Goal: Task Accomplishment & Management: Use online tool/utility

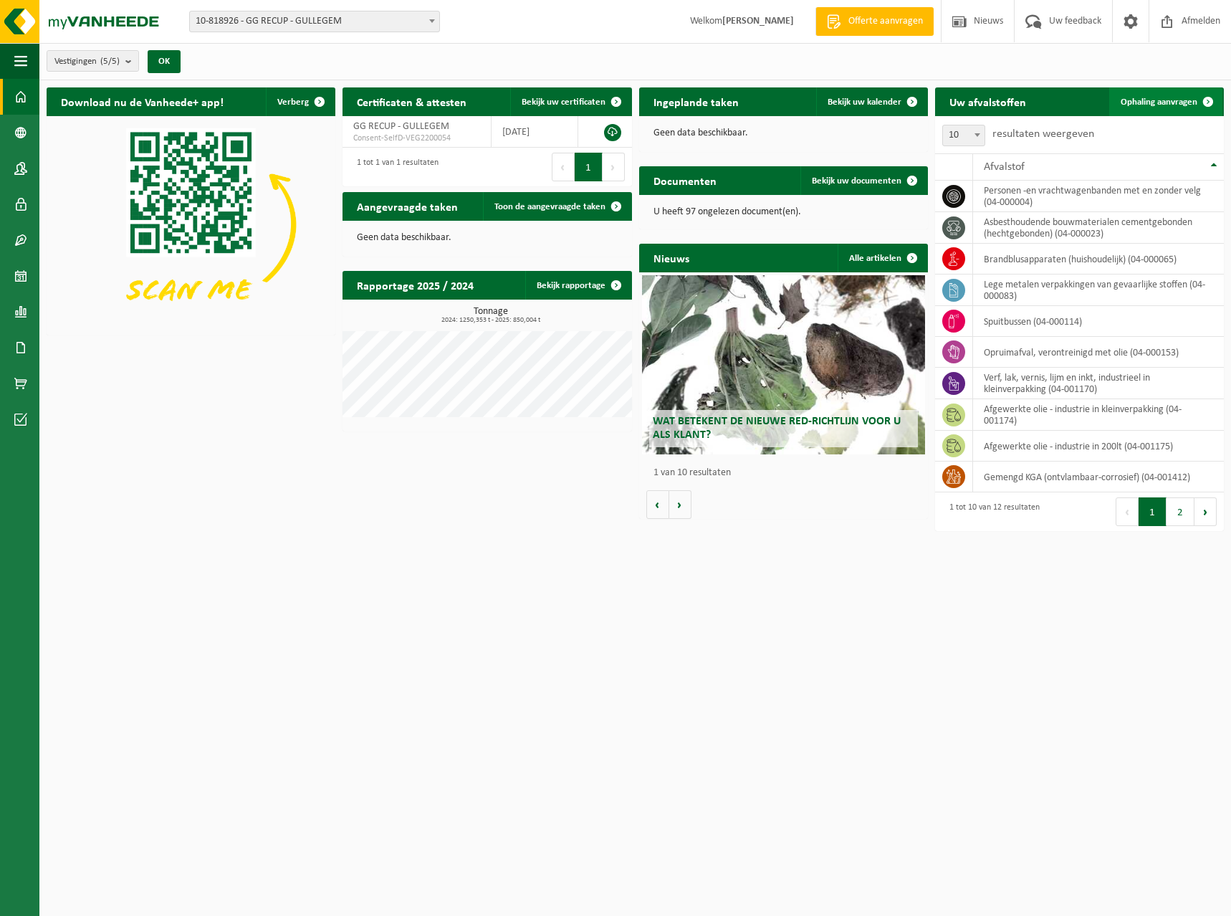
click at [1157, 101] on span "Ophaling aanvragen" at bounding box center [1158, 101] width 77 height 9
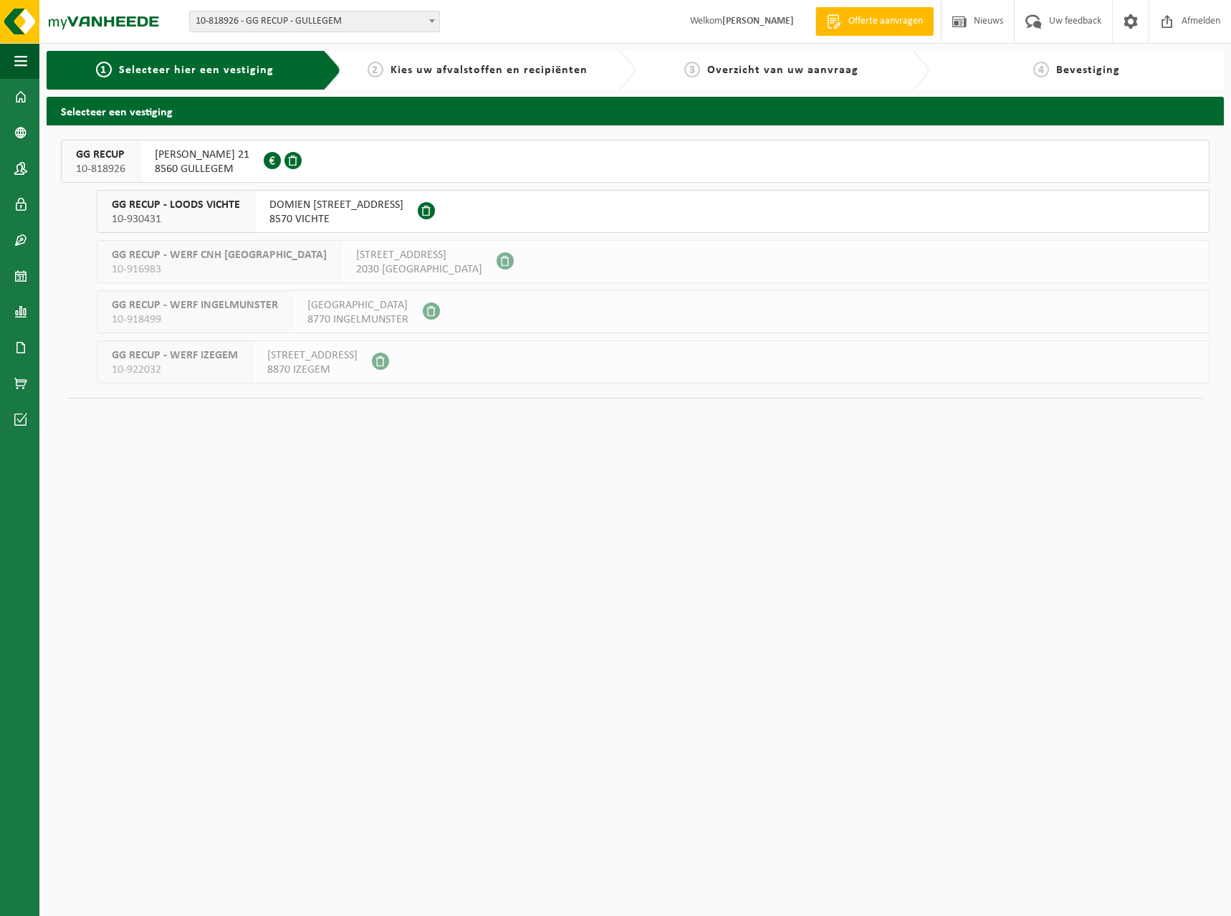
click at [199, 152] on span "[PERSON_NAME] 21" at bounding box center [202, 155] width 95 height 14
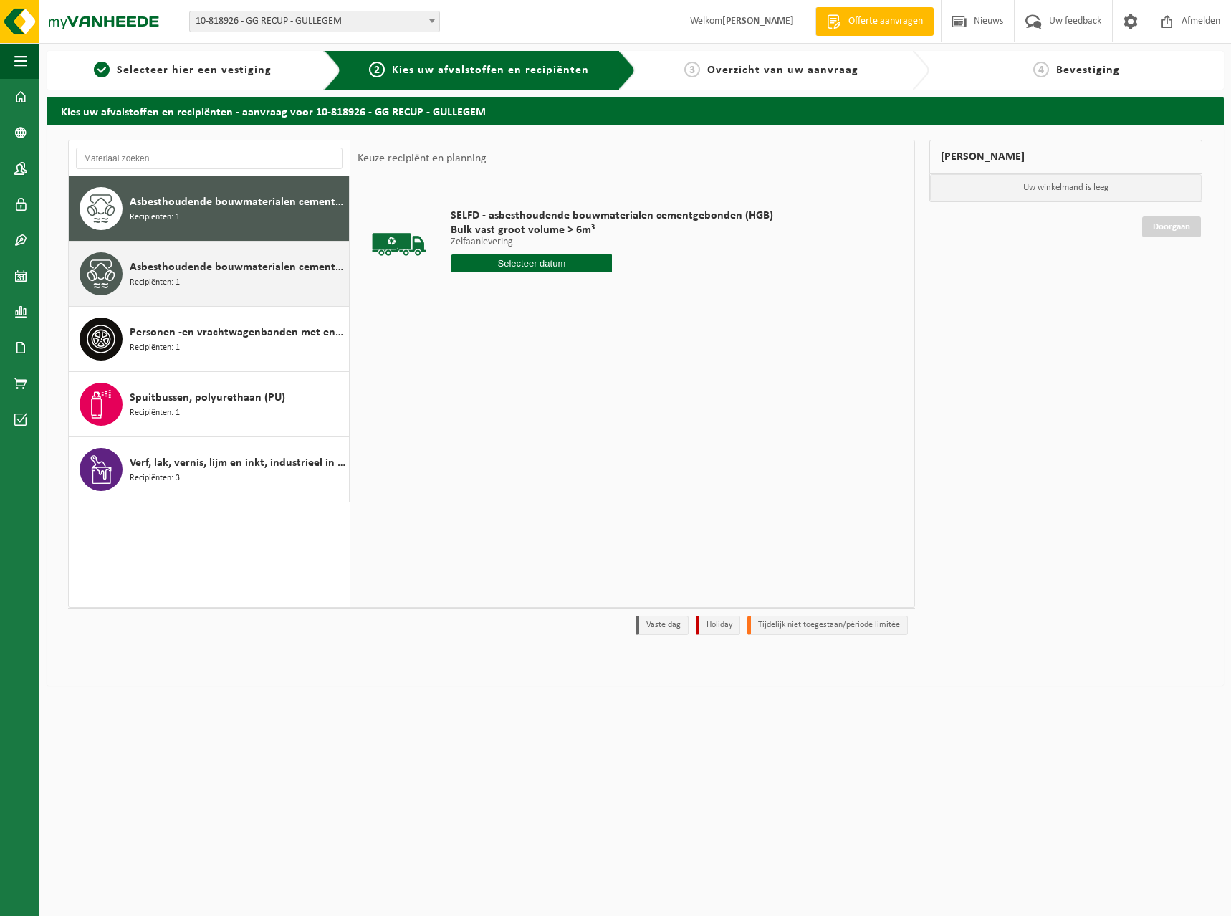
click at [233, 281] on div "Asbesthoudende bouwmaterialen cementgebonden met isolatie(hechtgebonden) Recipi…" at bounding box center [238, 273] width 216 height 43
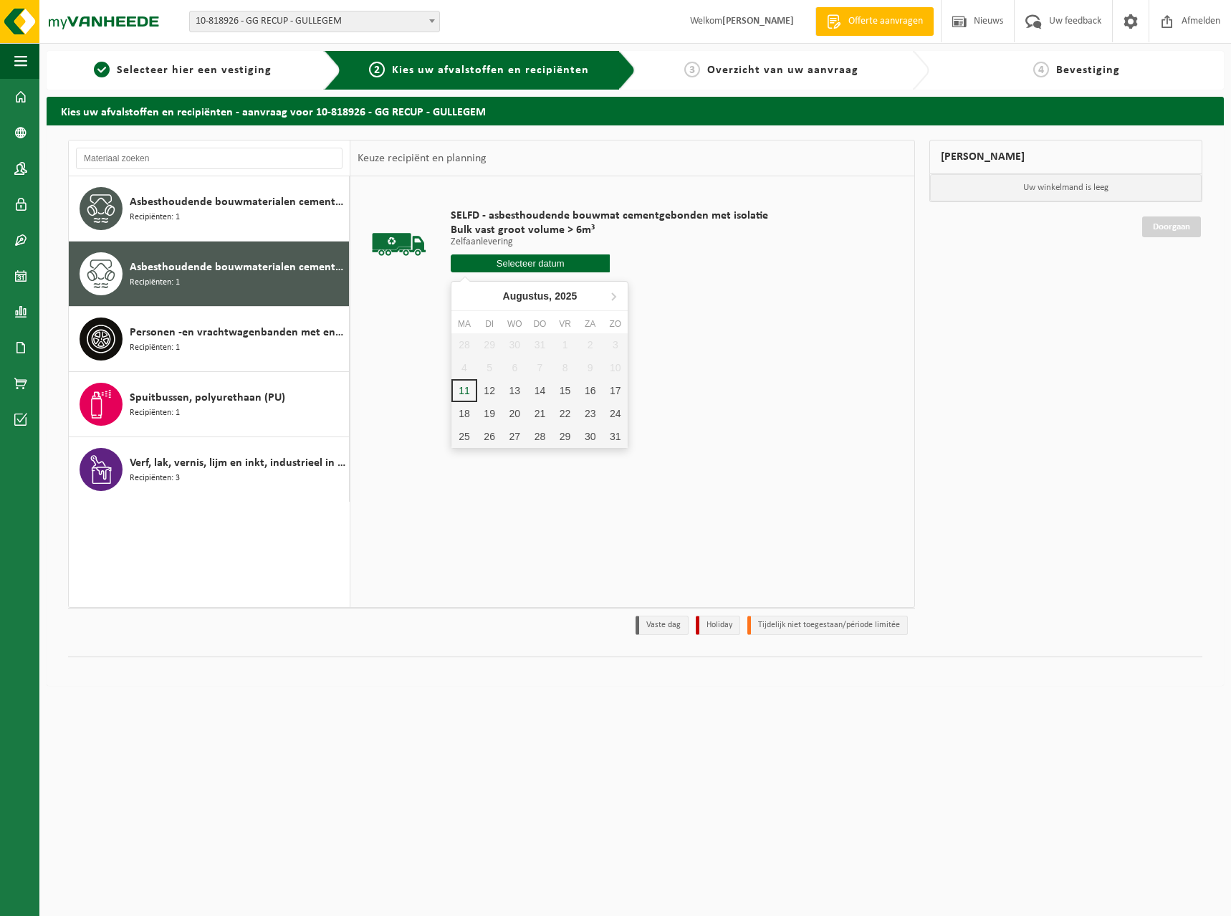
click at [501, 260] on input "text" at bounding box center [530, 263] width 159 height 18
click at [467, 391] on div "11" at bounding box center [463, 390] width 25 height 23
type input "Van 2025-08-11"
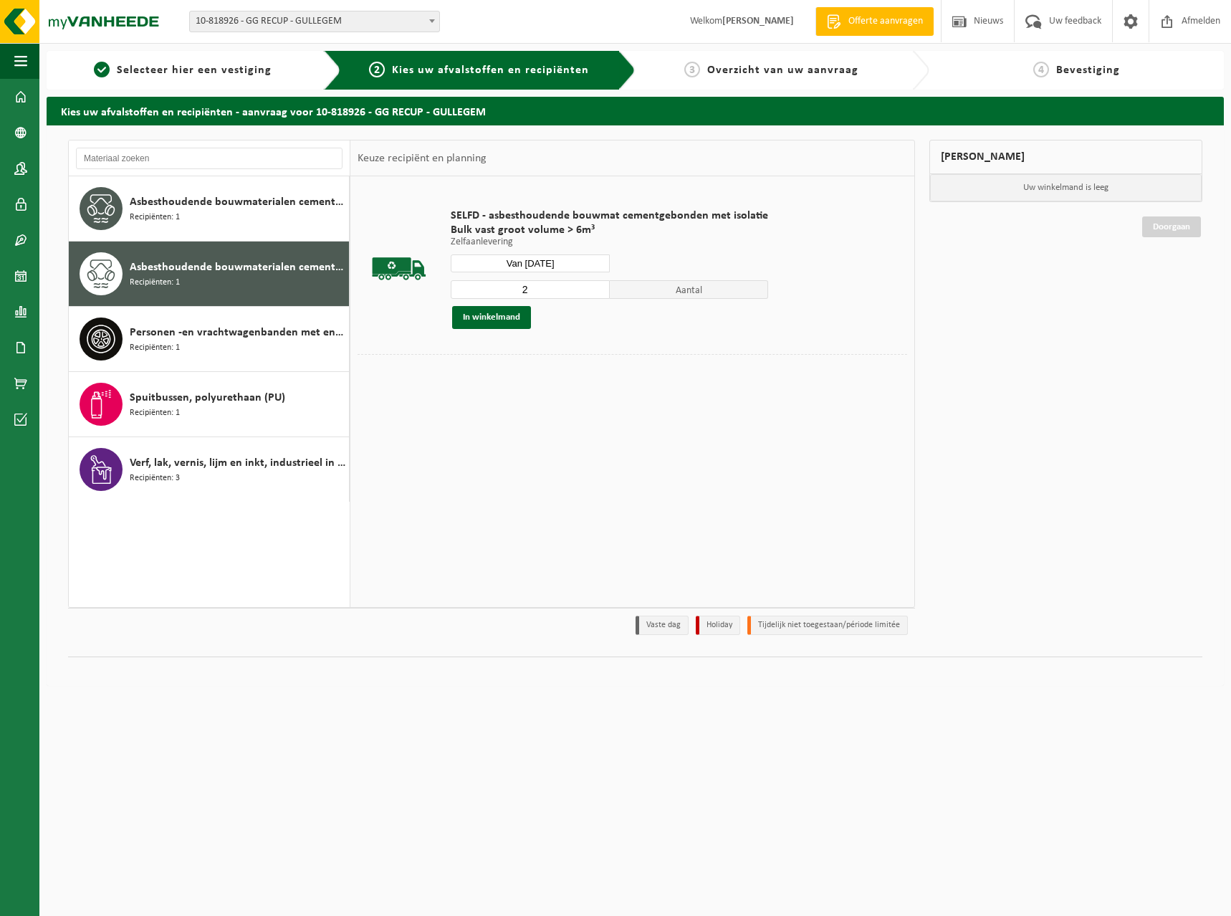
click at [592, 287] on input "2" at bounding box center [530, 289] width 159 height 19
type input "3"
click at [592, 287] on input "3" at bounding box center [530, 289] width 159 height 19
click at [489, 312] on button "In winkelmand" at bounding box center [491, 317] width 79 height 23
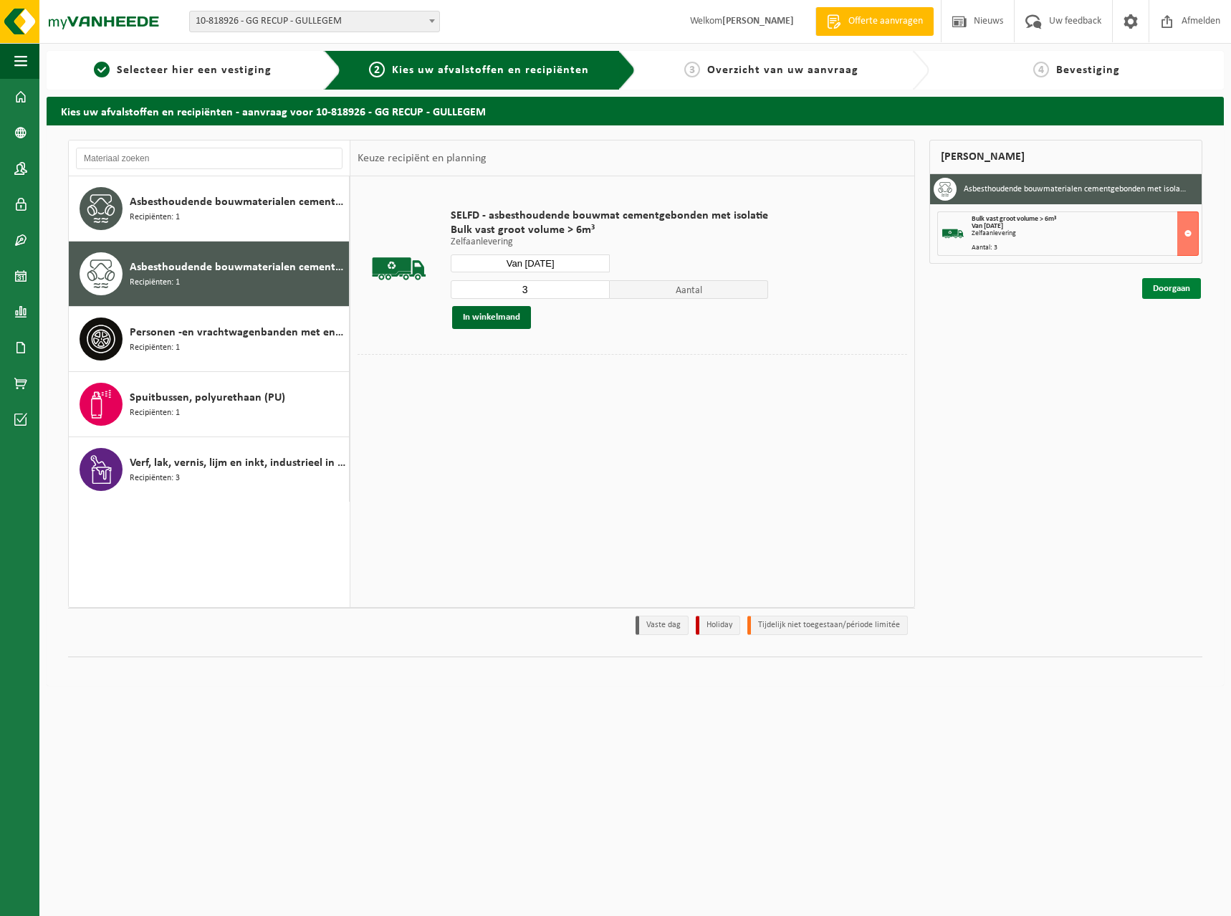
click at [1156, 286] on link "Doorgaan" at bounding box center [1171, 288] width 59 height 21
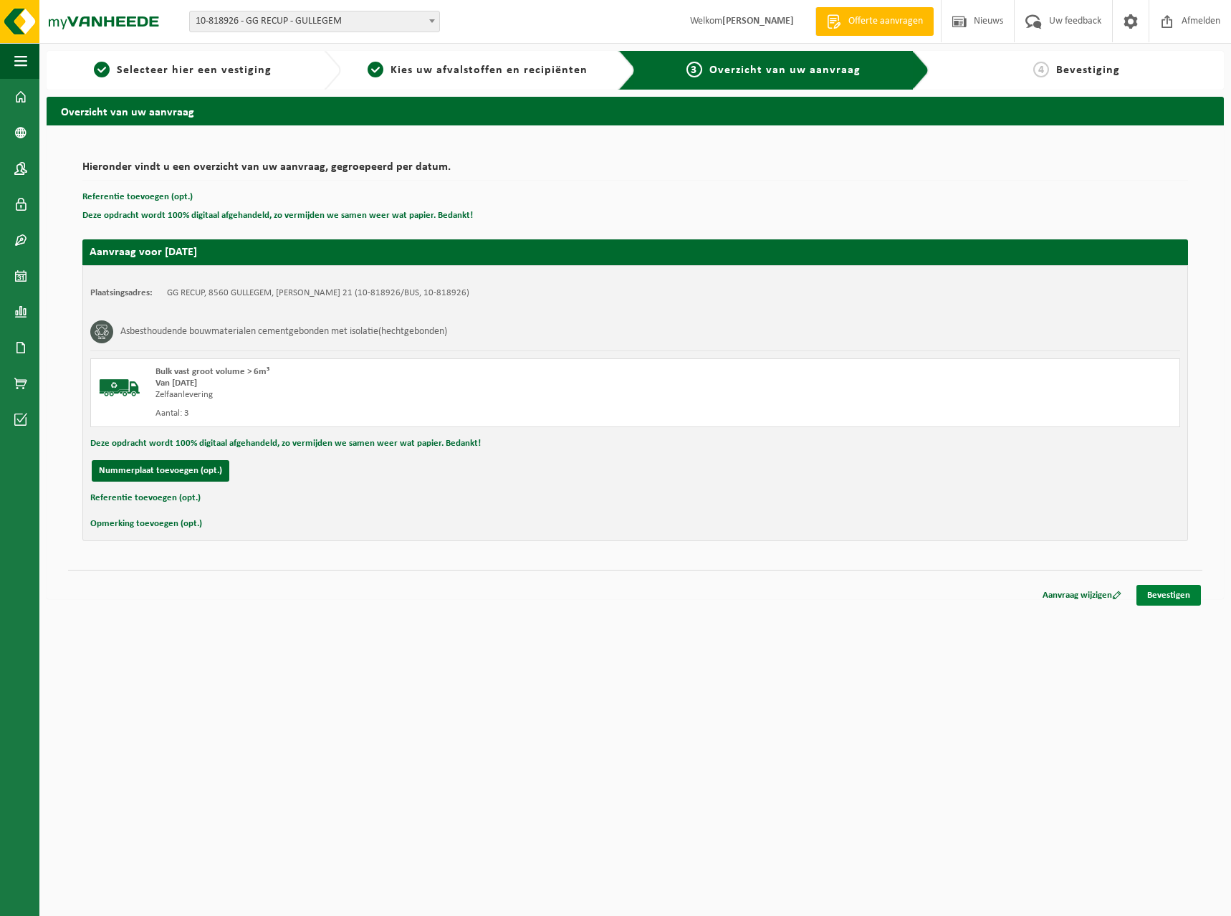
click at [1155, 590] on link "Bevestigen" at bounding box center [1168, 595] width 64 height 21
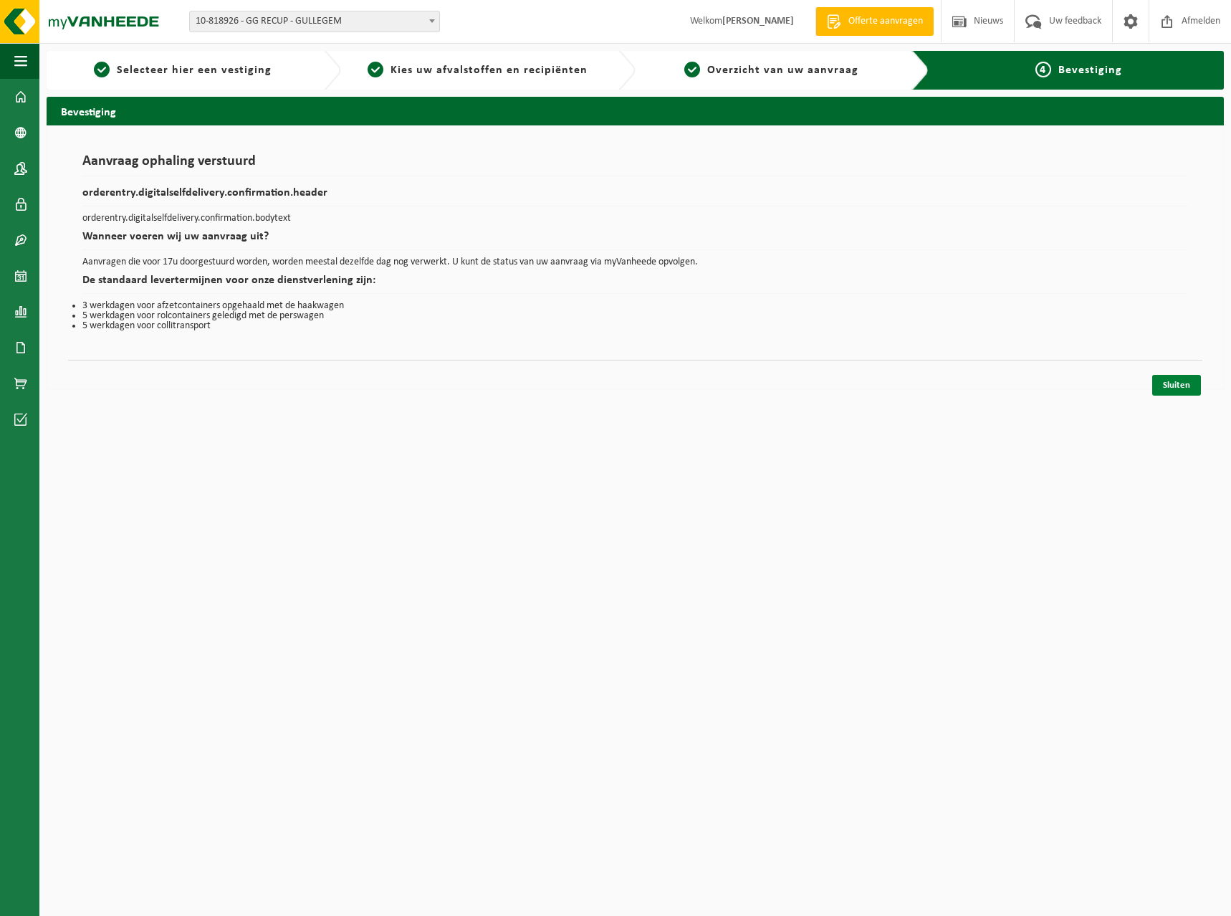
click at [1169, 386] on link "Sluiten" at bounding box center [1176, 385] width 49 height 21
